Goal: Task Accomplishment & Management: Use online tool/utility

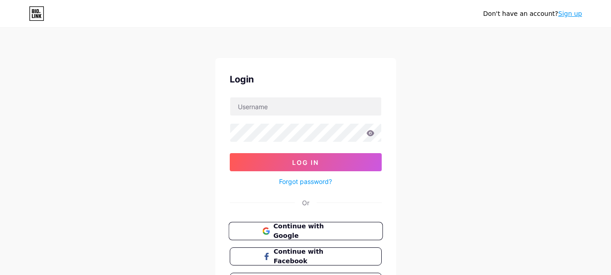
click at [285, 228] on span "Continue with Google" at bounding box center [311, 230] width 76 height 19
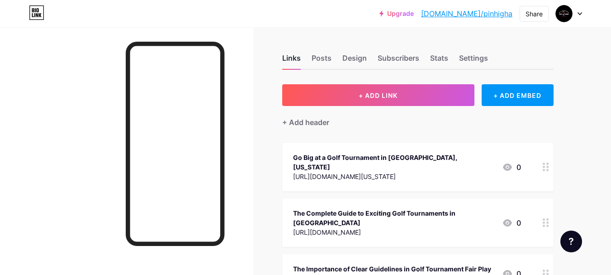
click at [293, 57] on div "Links" at bounding box center [291, 60] width 19 height 16
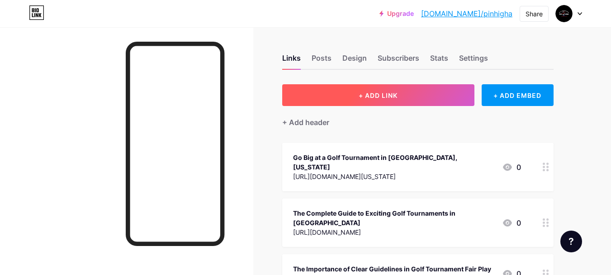
click at [368, 96] on span "+ ADD LINK" at bounding box center [378, 95] width 39 height 8
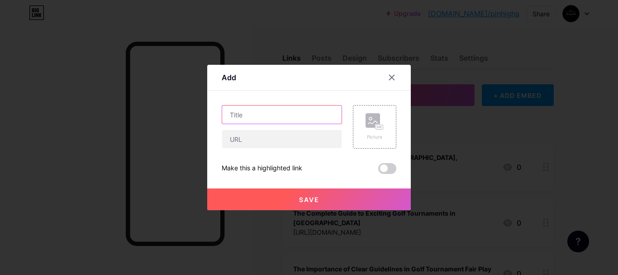
click at [258, 115] on input "text" at bounding box center [281, 114] width 119 height 18
click at [249, 119] on input "text" at bounding box center [281, 114] width 119 height 18
paste input "How to Join Golf Events for Amateurs in [GEOGRAPHIC_DATA], [US_STATE]"
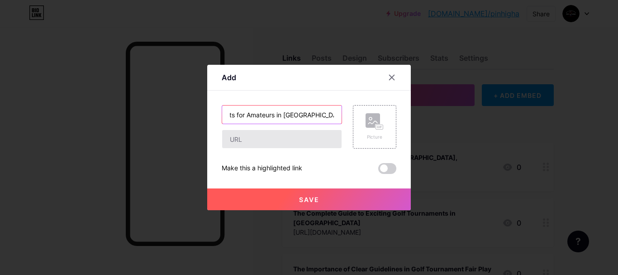
type input "How to Join Golf Events for Amateurs in [GEOGRAPHIC_DATA], [US_STATE]"
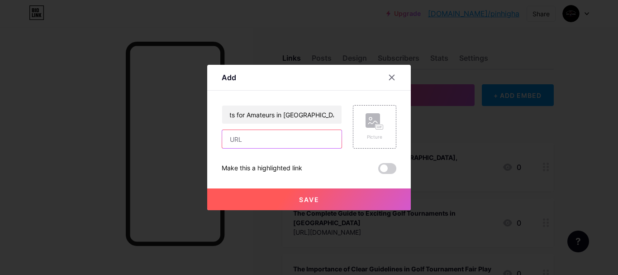
scroll to position [0, 0]
click at [250, 135] on input "text" at bounding box center [281, 139] width 119 height 18
click at [265, 141] on input "text" at bounding box center [281, 139] width 119 height 18
paste input "[URL][DOMAIN_NAME][US_STATE]"
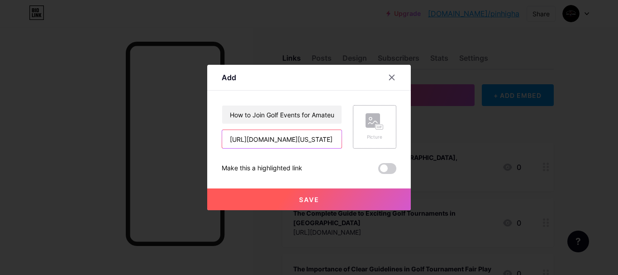
type input "[URL][DOMAIN_NAME][US_STATE]"
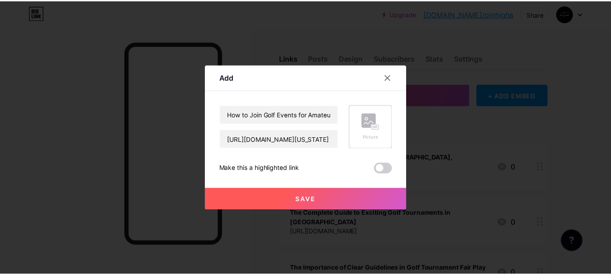
scroll to position [0, 0]
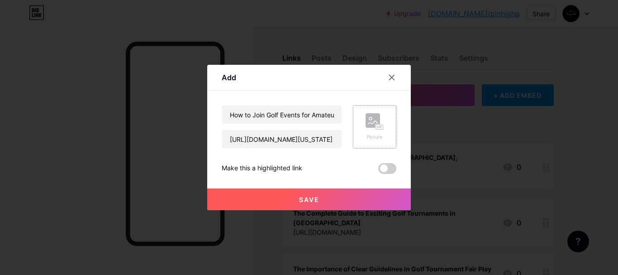
click at [384, 127] on div "Picture" at bounding box center [374, 126] width 43 height 43
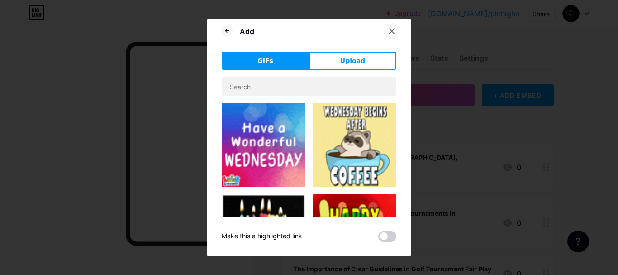
click at [391, 28] on icon at bounding box center [391, 31] width 7 height 7
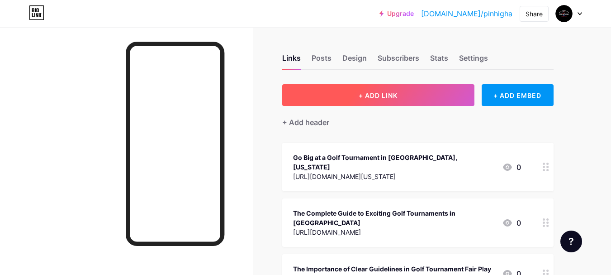
click at [381, 94] on span "+ ADD LINK" at bounding box center [378, 95] width 39 height 8
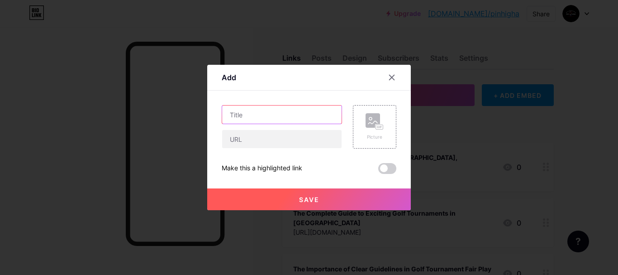
click at [261, 118] on input "text" at bounding box center [281, 114] width 119 height 18
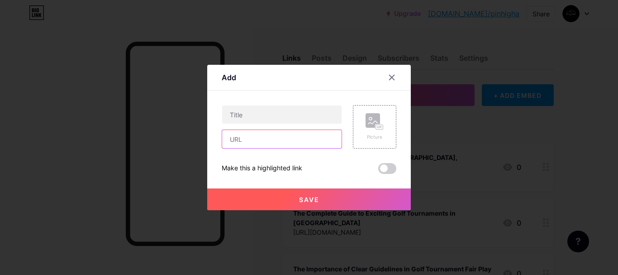
click at [253, 141] on input "text" at bounding box center [281, 139] width 119 height 18
paste input "[URL][DOMAIN_NAME][US_STATE]"
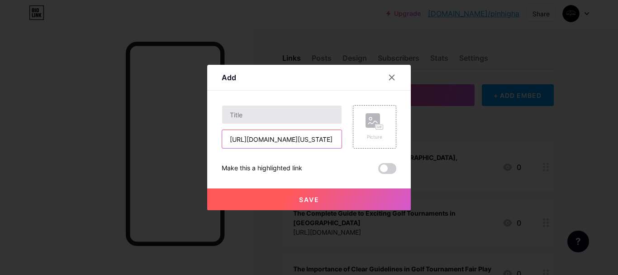
type input "[URL][DOMAIN_NAME][US_STATE]"
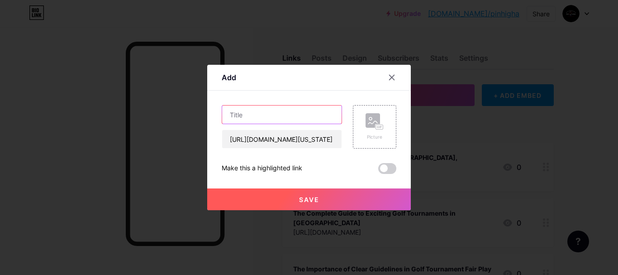
scroll to position [0, 0]
click at [267, 114] on input "text" at bounding box center [281, 114] width 119 height 18
paste input "How to Join Golf Events for Amateurs in [GEOGRAPHIC_DATA], [US_STATE]"
type input "How to Join Golf Events for Amateurs in [GEOGRAPHIC_DATA], [US_STATE]"
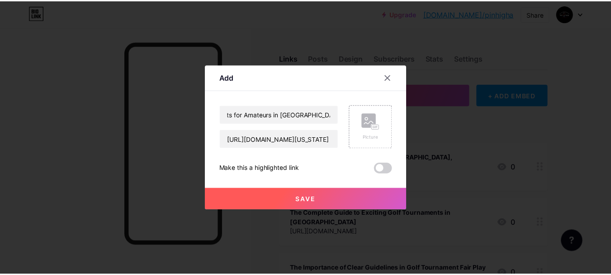
scroll to position [0, 0]
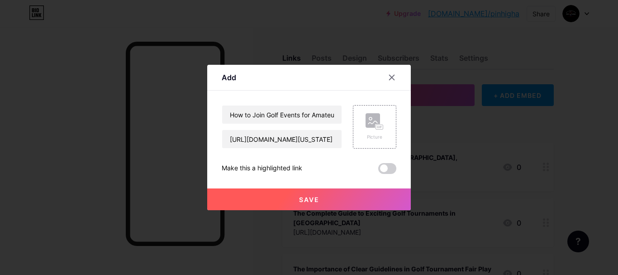
click at [304, 202] on span "Save" at bounding box center [309, 199] width 20 height 8
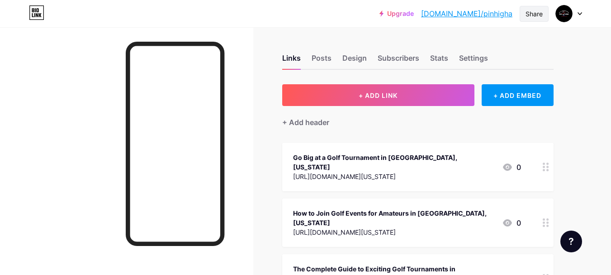
click at [538, 13] on div "Share" at bounding box center [534, 14] width 17 height 10
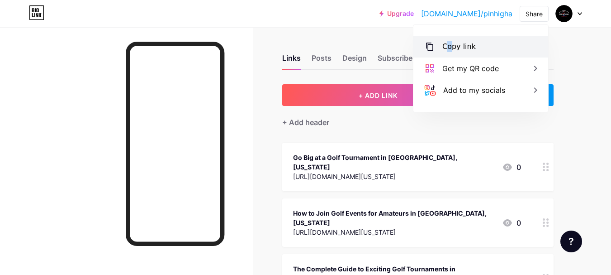
click at [449, 45] on div "Copy link" at bounding box center [458, 46] width 33 height 11
copy div "o"
